Goal: Check status: Check status

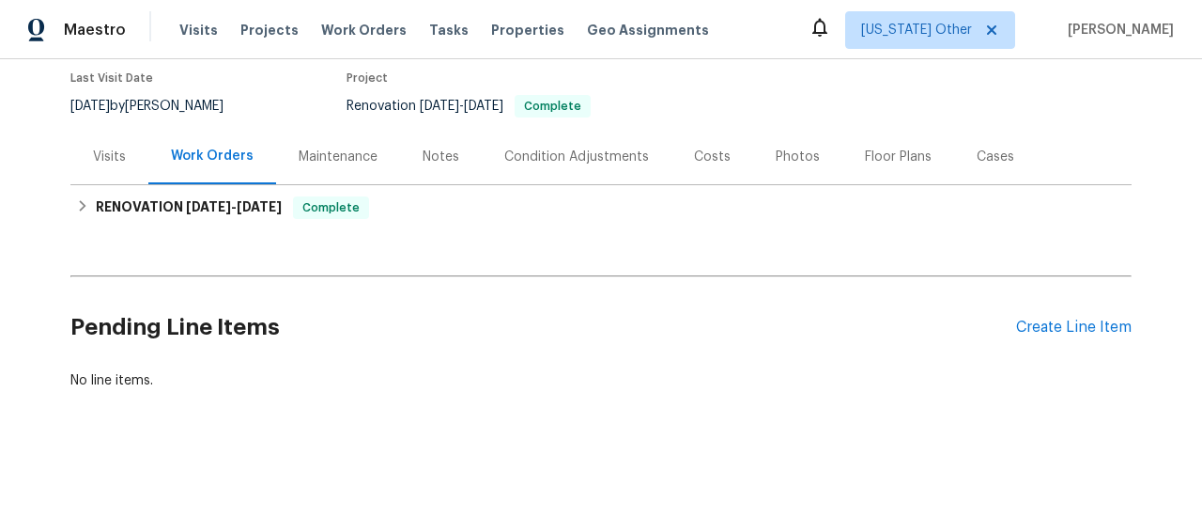
scroll to position [169, 0]
click at [113, 149] on div "Visits" at bounding box center [109, 156] width 33 height 19
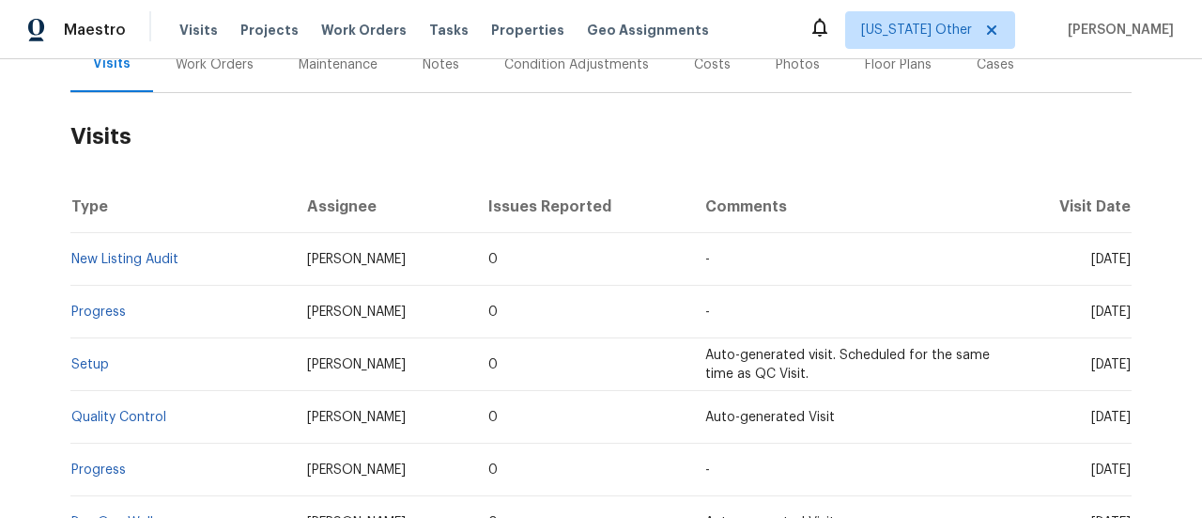
scroll to position [357, 0]
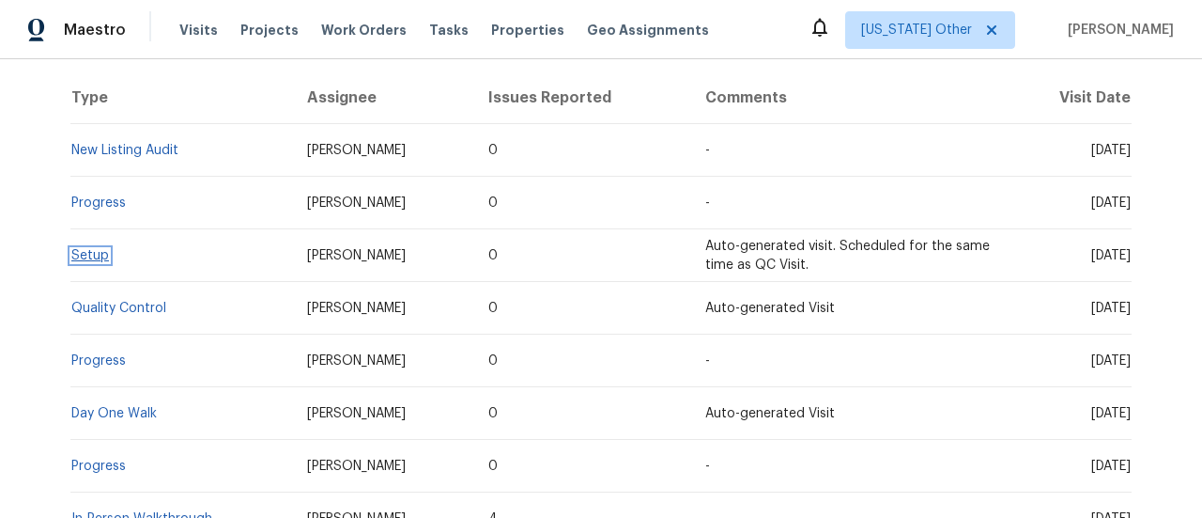
click at [71, 255] on link "Setup" at bounding box center [90, 255] width 38 height 13
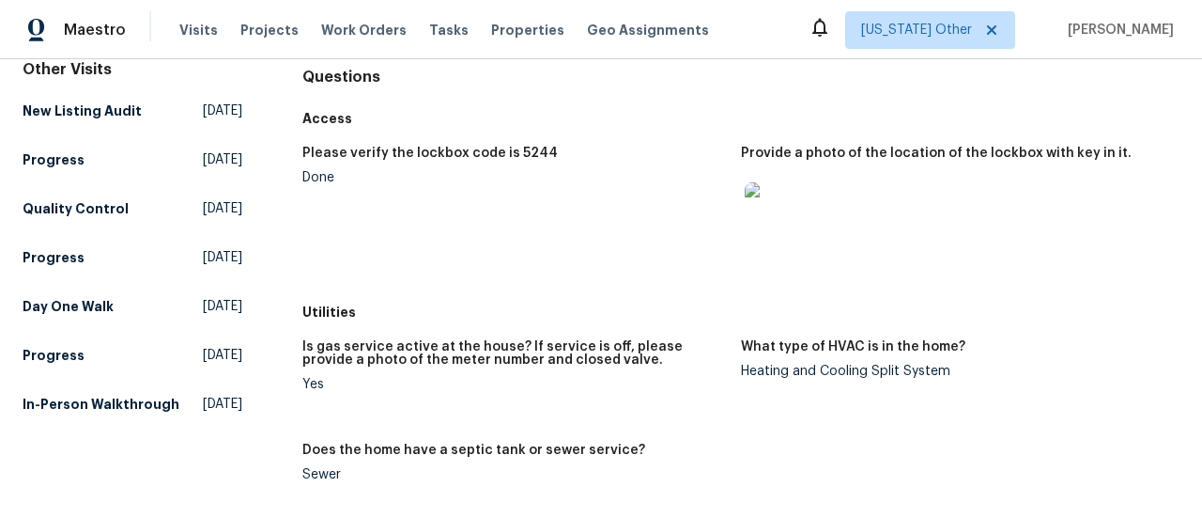
scroll to position [188, 0]
click at [769, 206] on img at bounding box center [775, 211] width 60 height 60
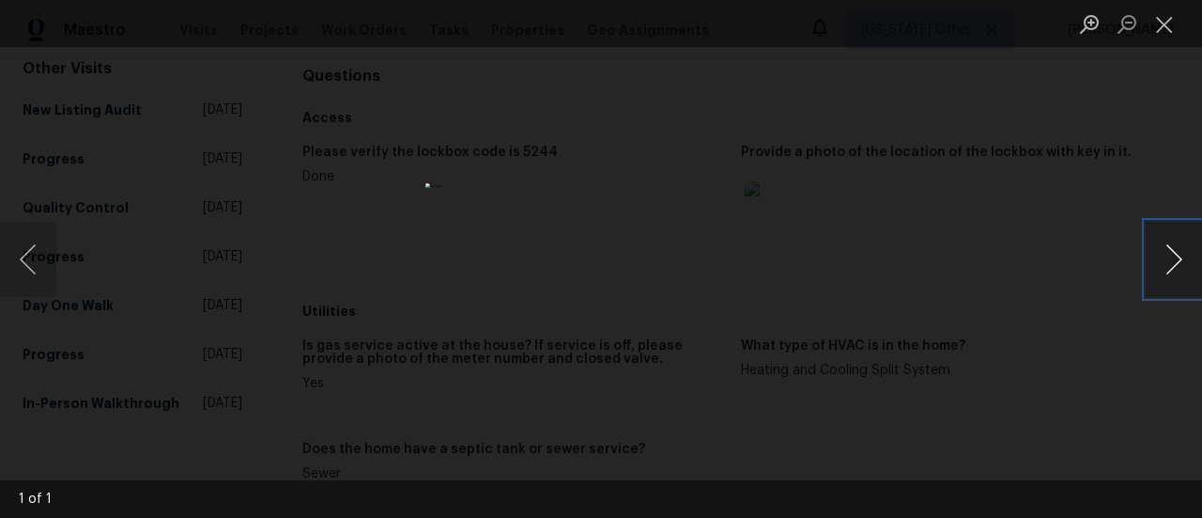
click at [1175, 268] on button "Next image" at bounding box center [1174, 259] width 56 height 75
click at [1165, 33] on button "Close lightbox" at bounding box center [1165, 24] width 38 height 33
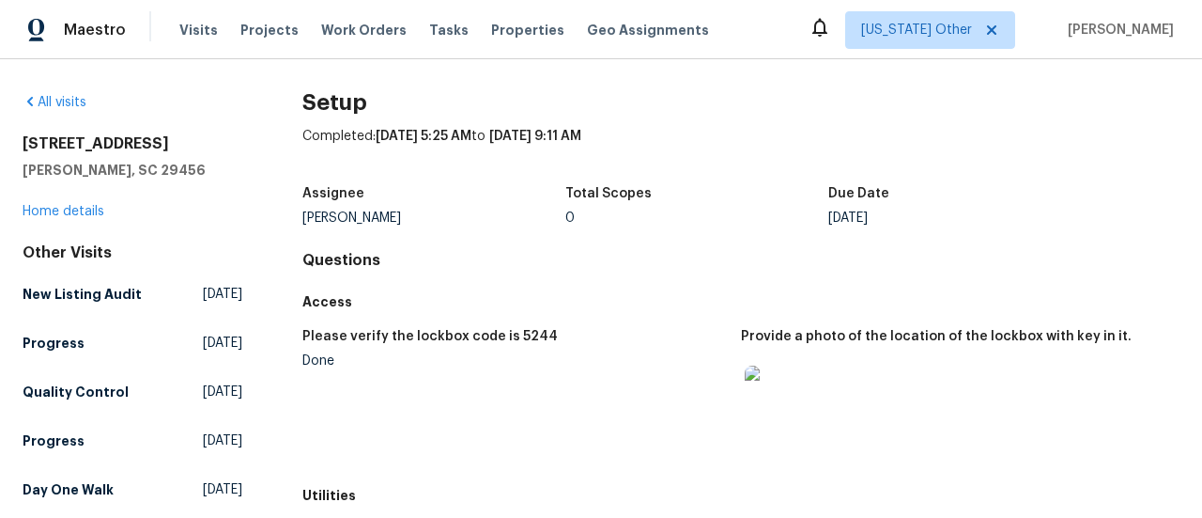
scroll to position [0, 0]
